Goal: Transaction & Acquisition: Obtain resource

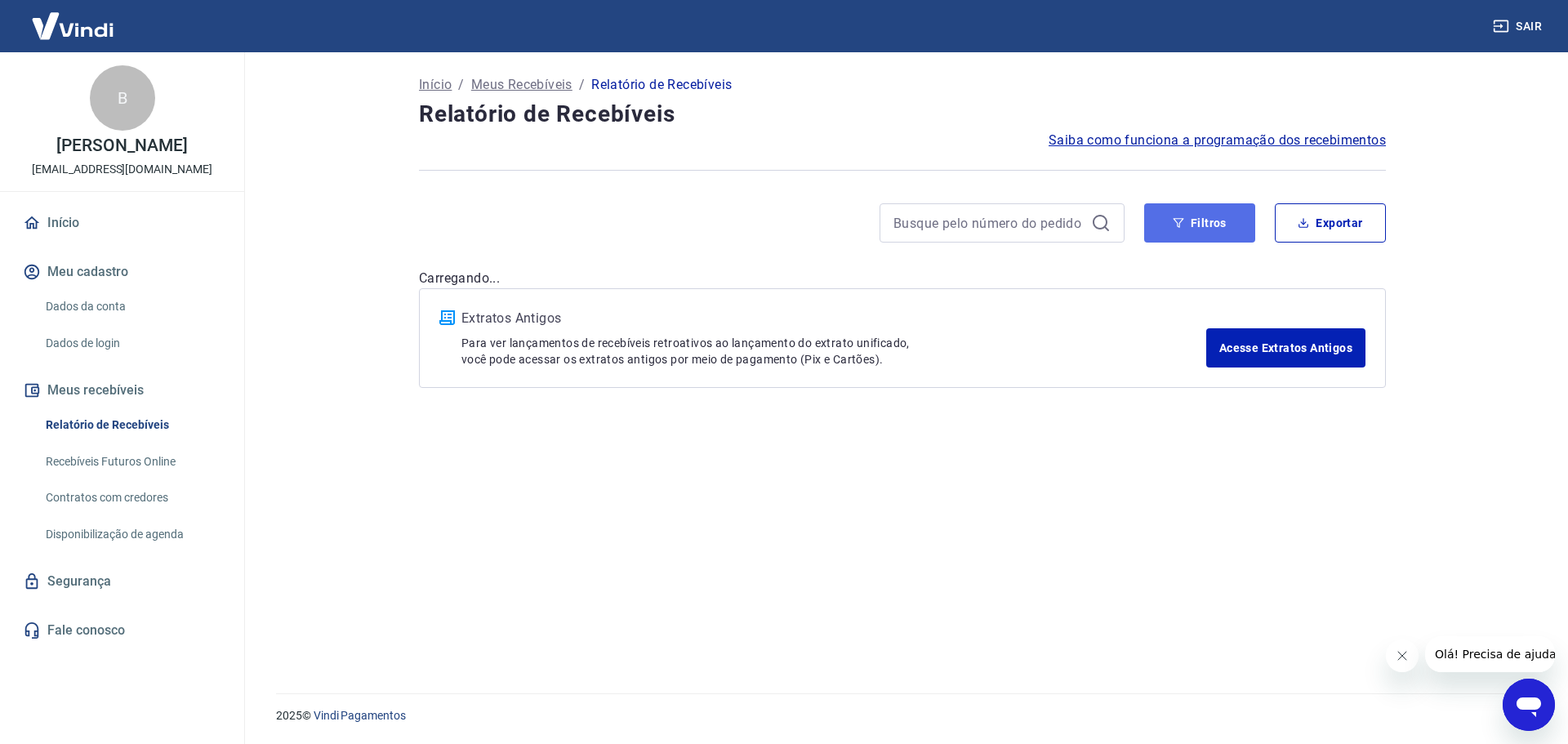
click at [1187, 224] on button "Filtros" at bounding box center [1200, 222] width 111 height 39
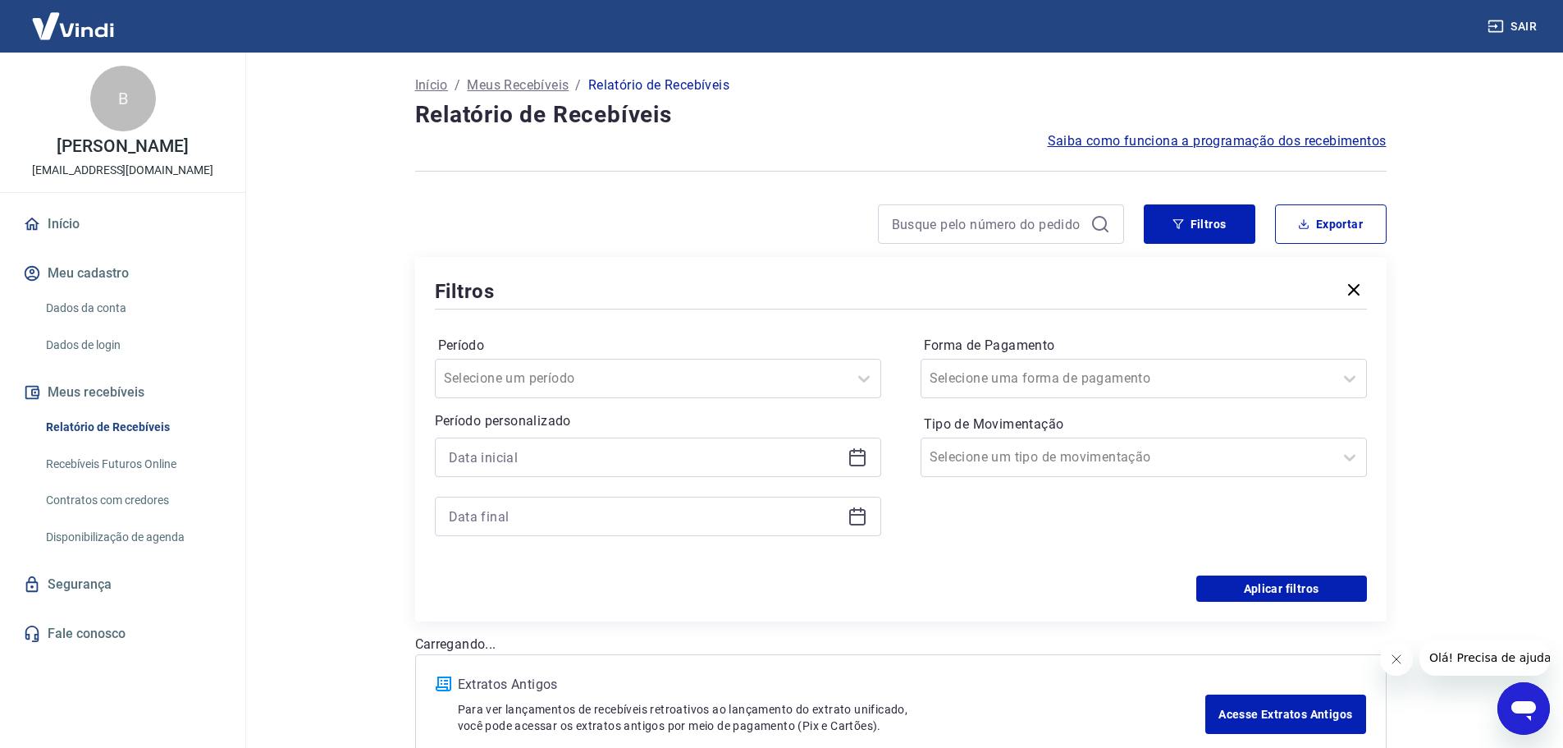
click at [860, 458] on icon at bounding box center [858, 457] width 20 height 20
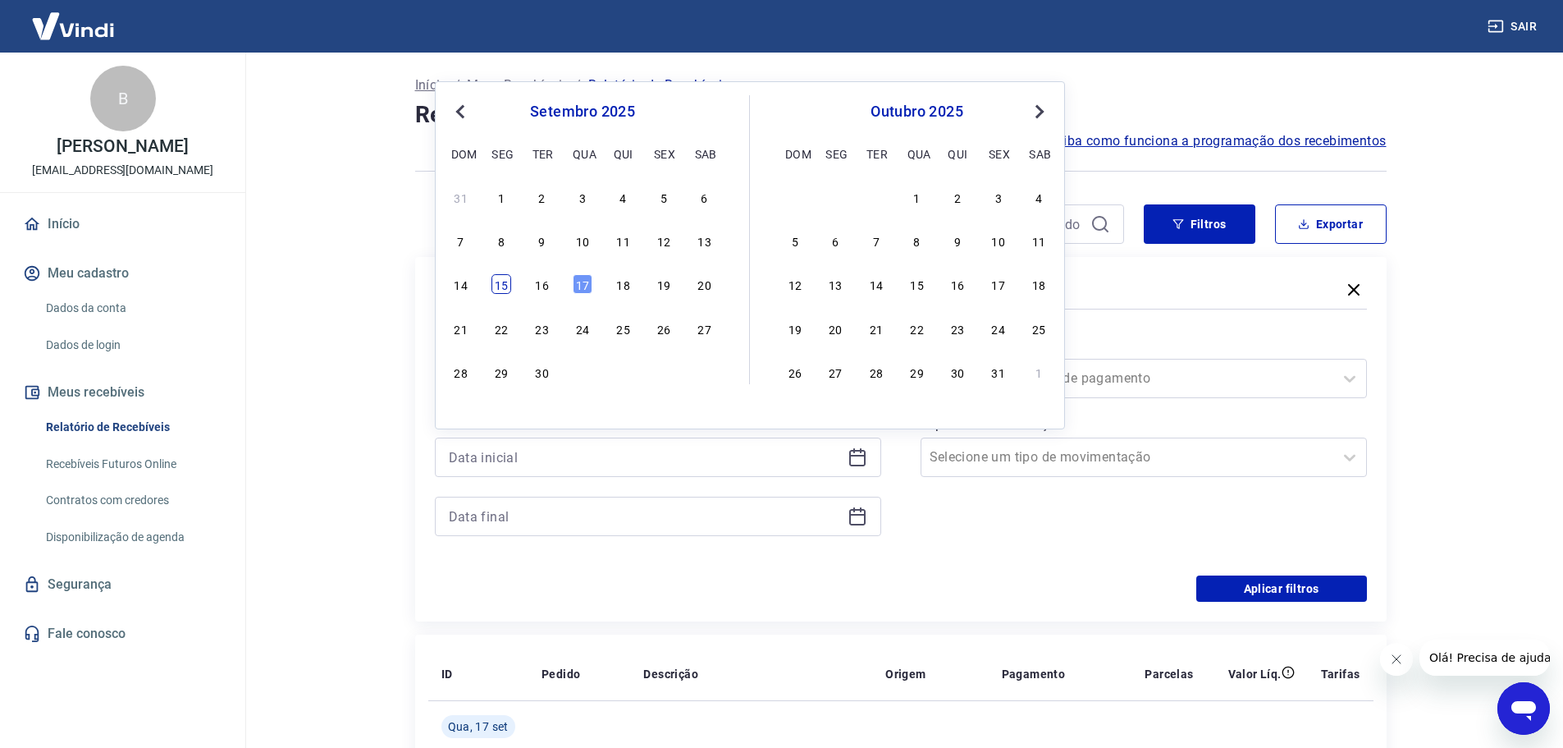
click at [496, 286] on div "15" at bounding box center [502, 284] width 20 height 20
type input "[DATE]"
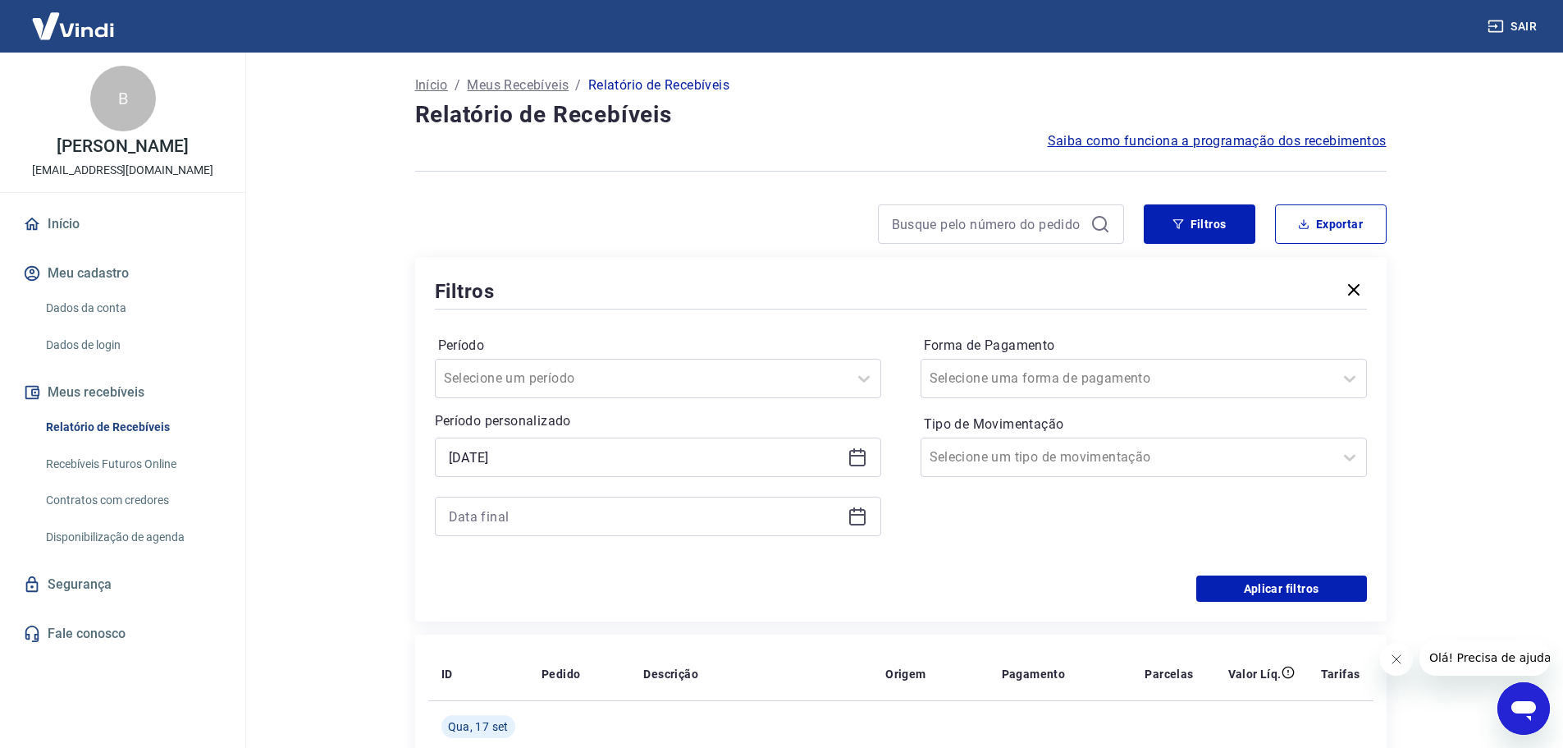
click at [863, 518] on icon at bounding box center [858, 516] width 20 height 20
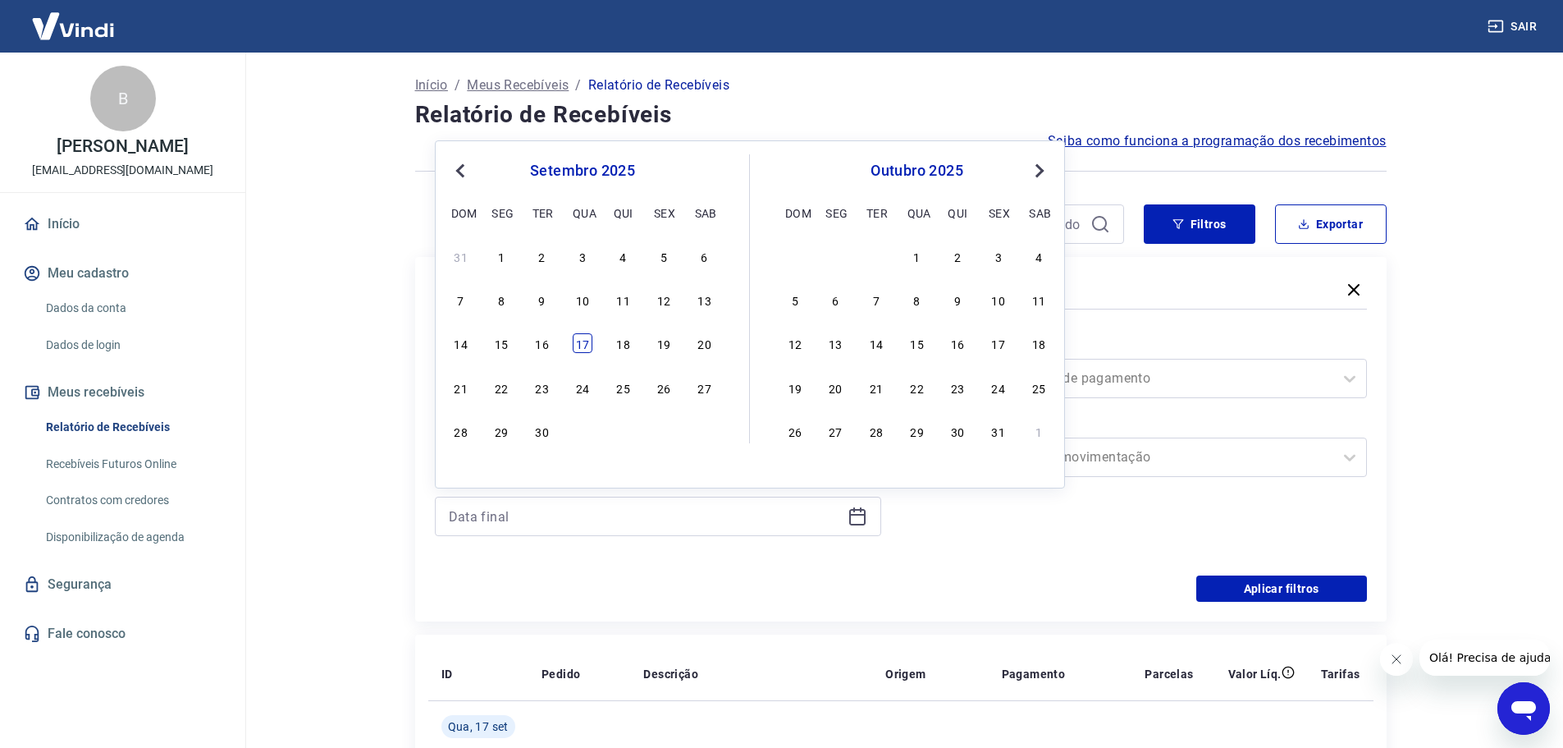
click at [584, 346] on div "17" at bounding box center [583, 343] width 20 height 20
type input "[DATE]"
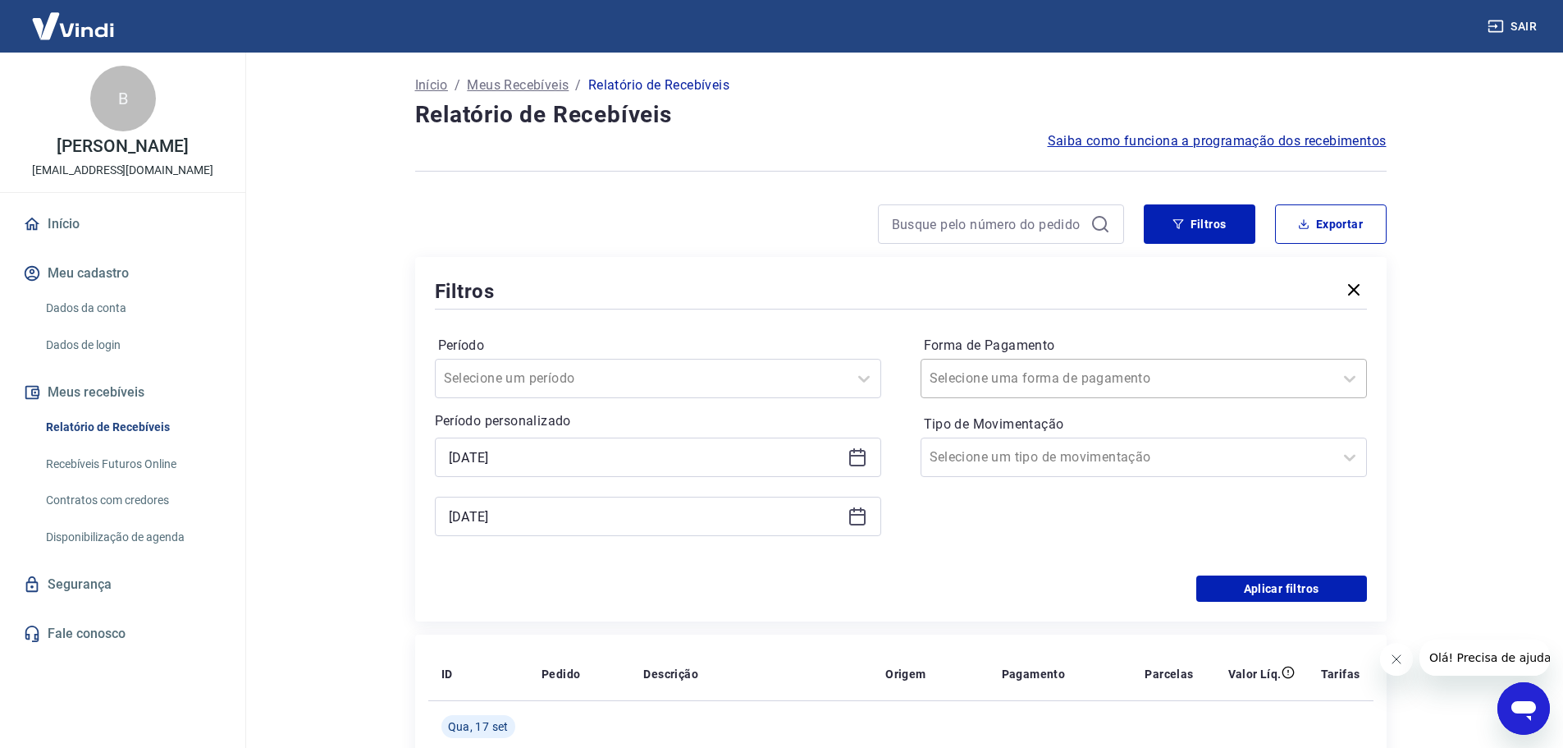
click at [1108, 370] on div at bounding box center [1128, 378] width 396 height 23
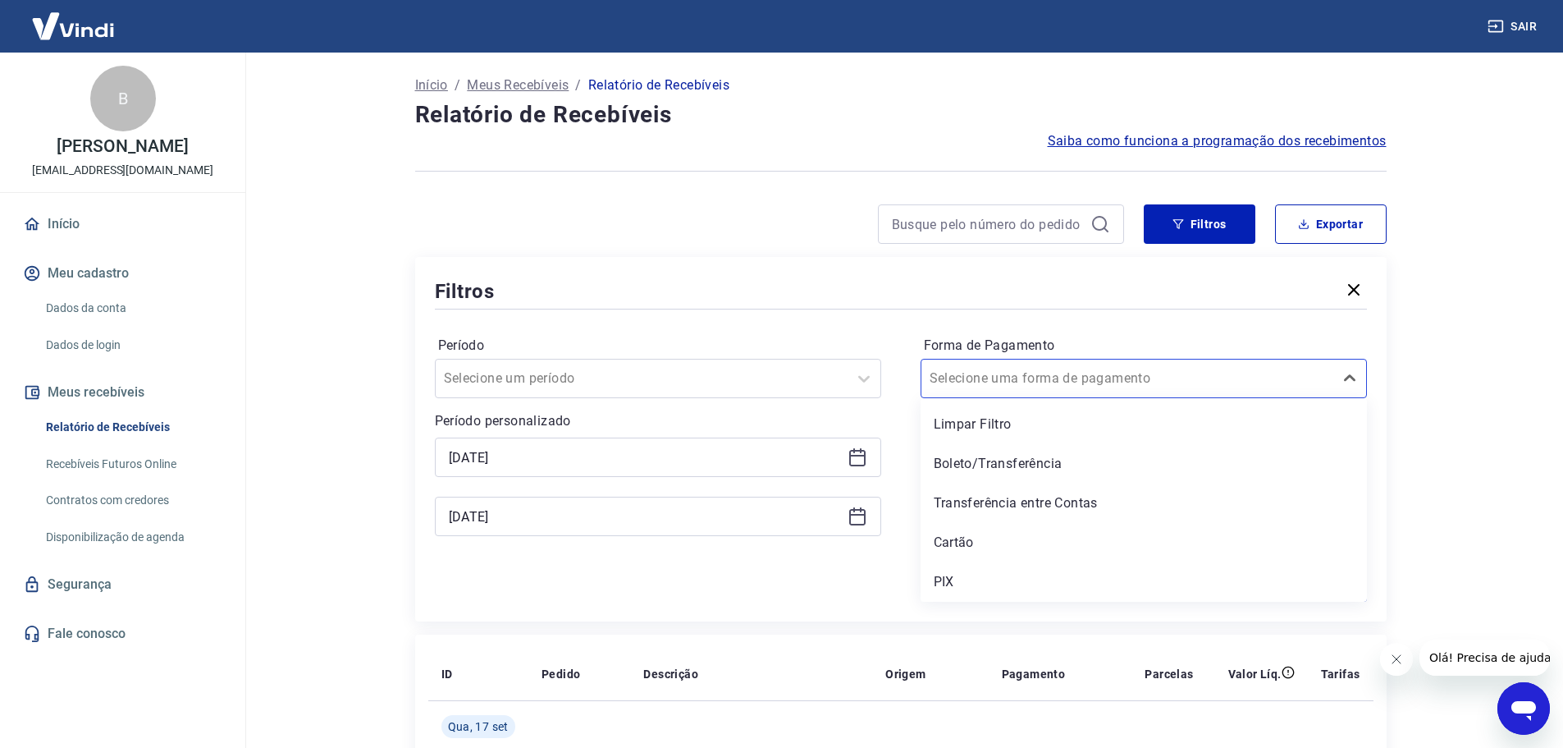
drag, startPoint x: 956, startPoint y: 579, endPoint x: 1232, endPoint y: 596, distance: 276.3
click at [956, 578] on div "PIX" at bounding box center [1144, 581] width 446 height 33
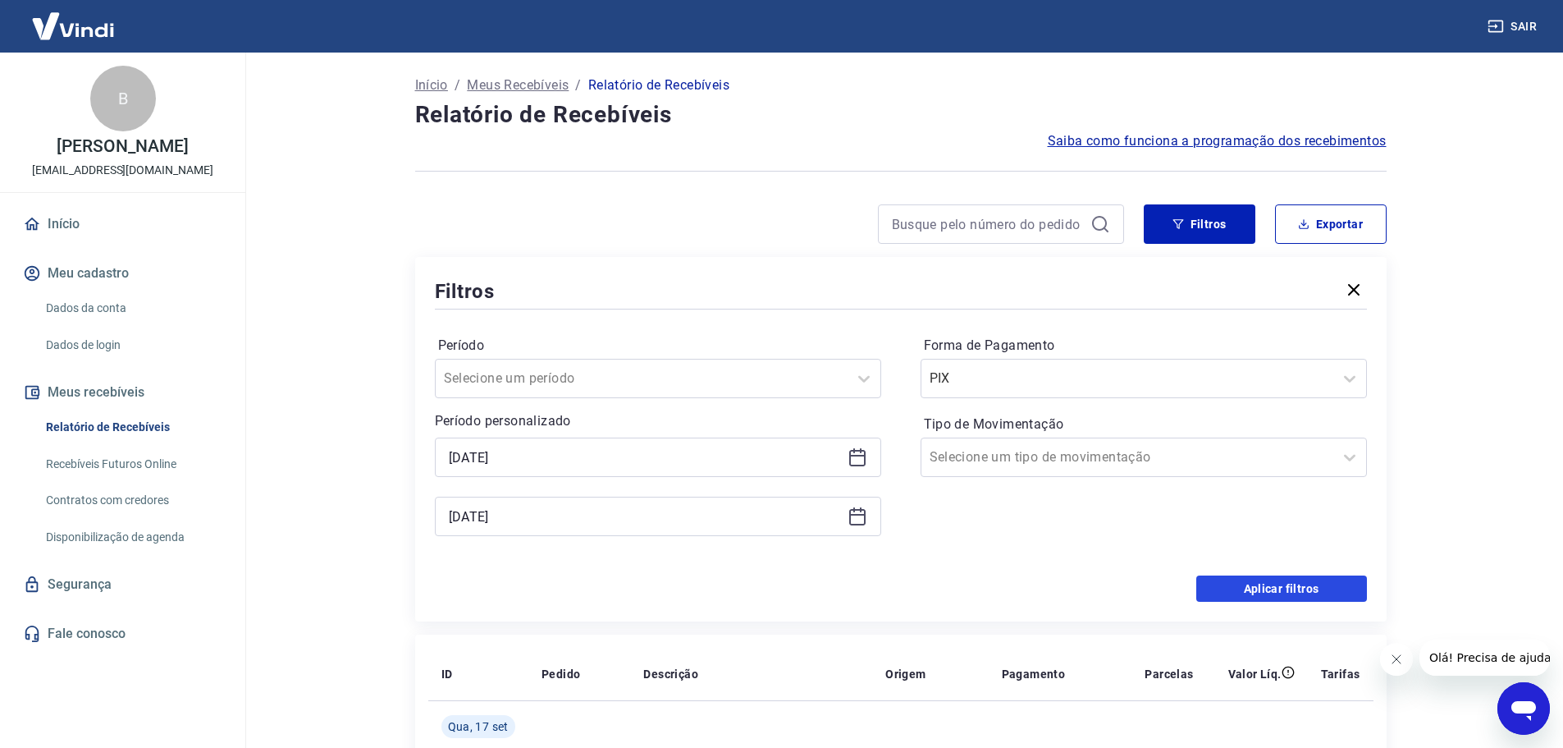
drag, startPoint x: 1268, startPoint y: 581, endPoint x: 1219, endPoint y: 553, distance: 56.6
click at [1267, 581] on button "Aplicar filtros" at bounding box center [1282, 588] width 171 height 26
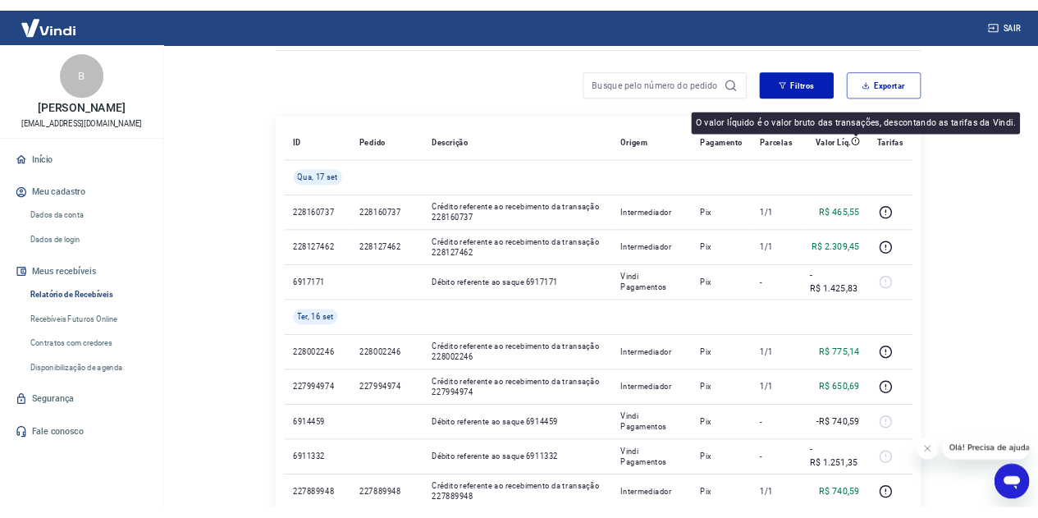
scroll to position [82, 0]
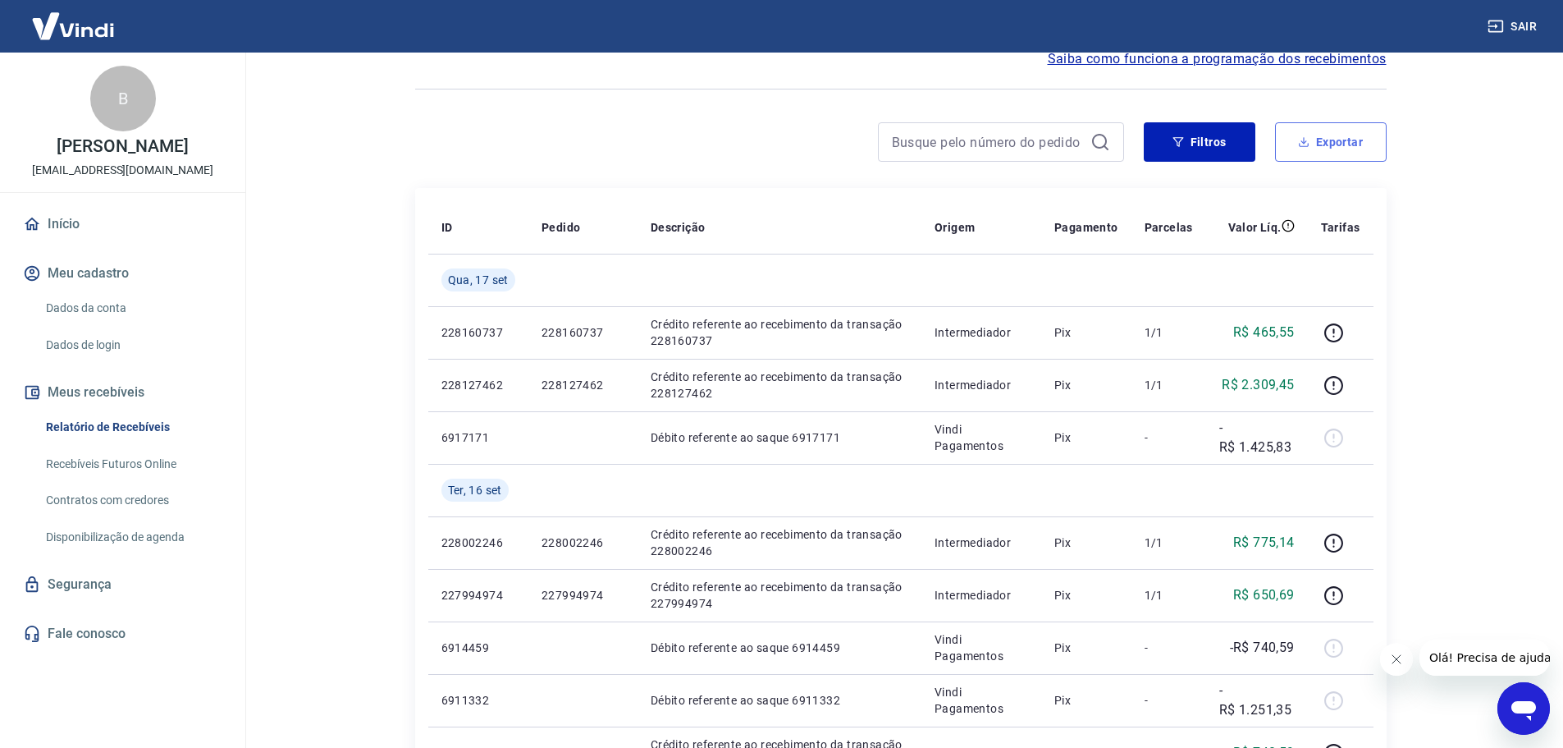
click at [1318, 142] on button "Exportar" at bounding box center [1331, 141] width 112 height 39
type input "[DATE]"
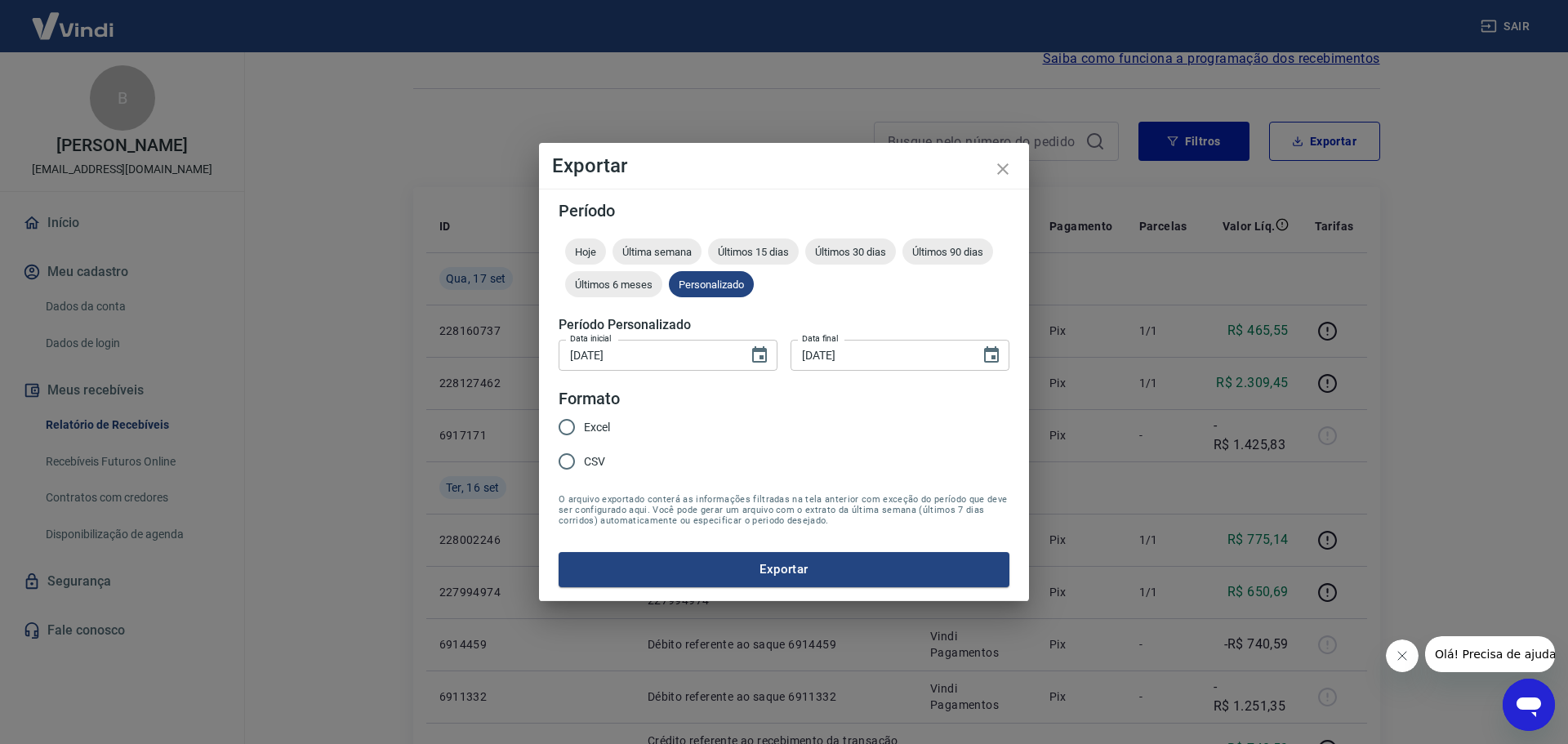
drag, startPoint x: 601, startPoint y: 425, endPoint x: 624, endPoint y: 440, distance: 27.5
click at [601, 426] on span "Excel" at bounding box center [597, 427] width 26 height 17
click at [584, 426] on input "Excel" at bounding box center [566, 427] width 34 height 34
radio input "true"
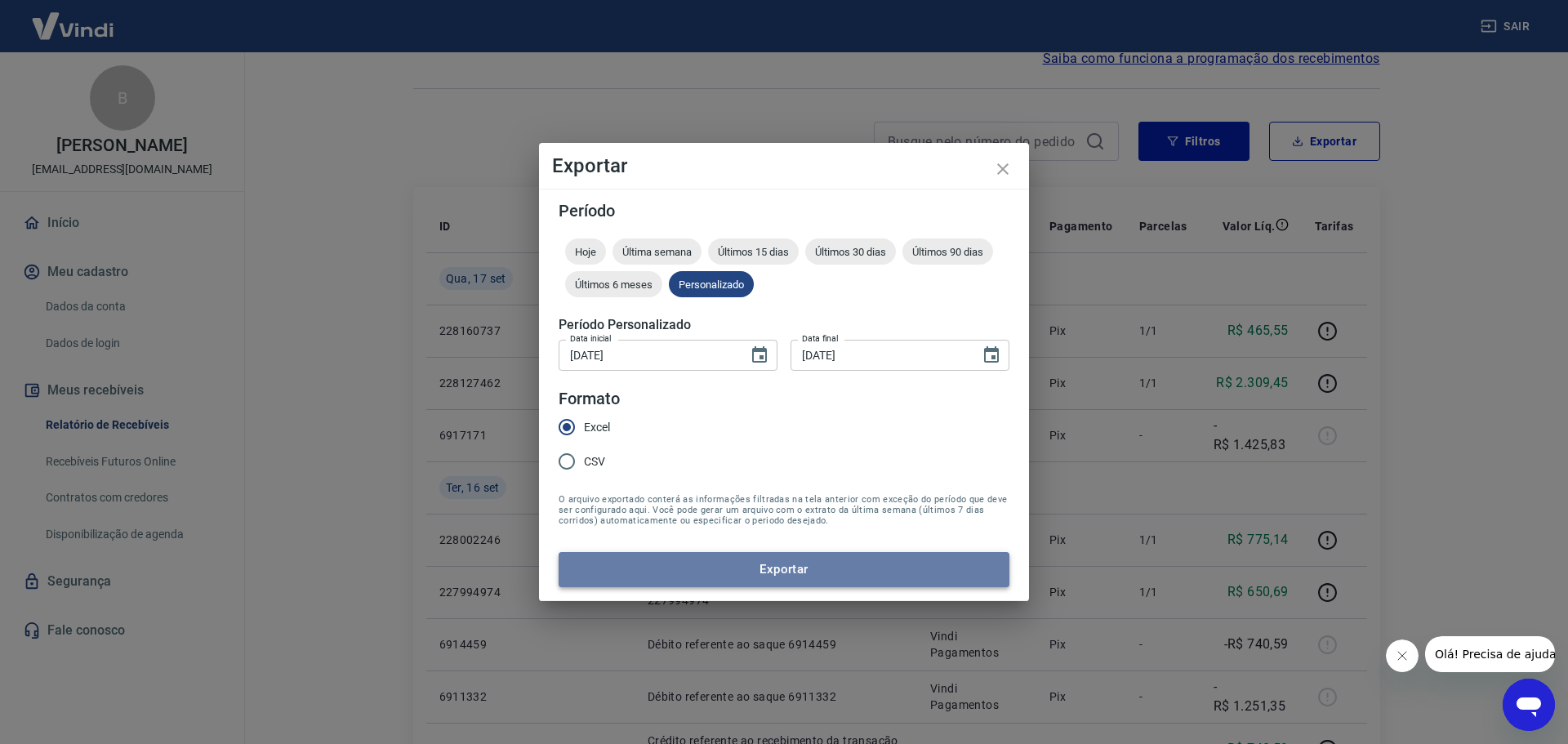
click at [712, 558] on button "Exportar" at bounding box center [783, 569] width 451 height 34
